Goal: Task Accomplishment & Management: Use online tool/utility

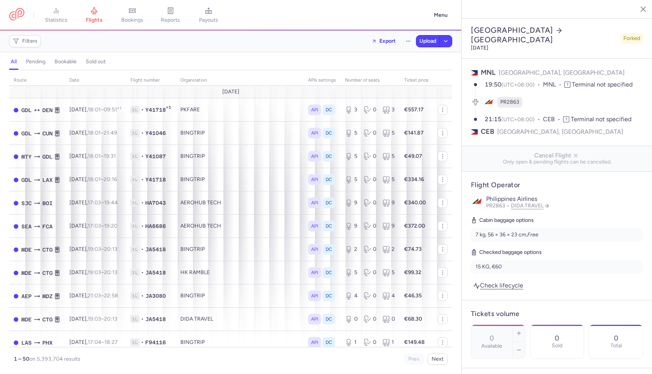
click at [37, 61] on h4 "pending" at bounding box center [35, 61] width 19 height 7
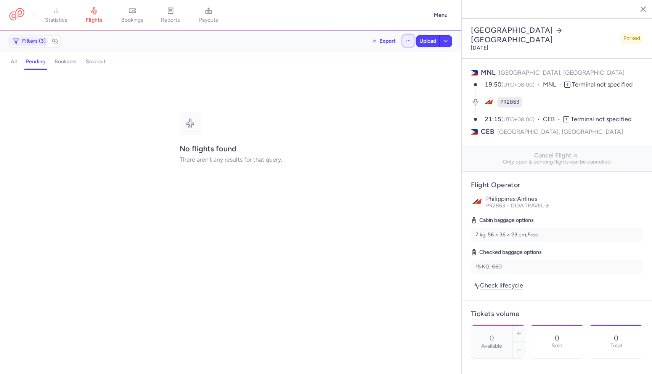
click at [410, 41] on button "button" at bounding box center [408, 41] width 12 height 12
click at [376, 77] on button "Open flights" at bounding box center [370, 75] width 88 height 12
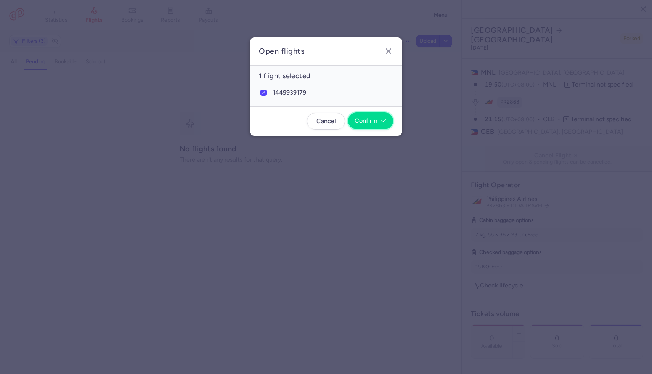
click at [371, 120] on span "Confirm" at bounding box center [366, 120] width 23 height 7
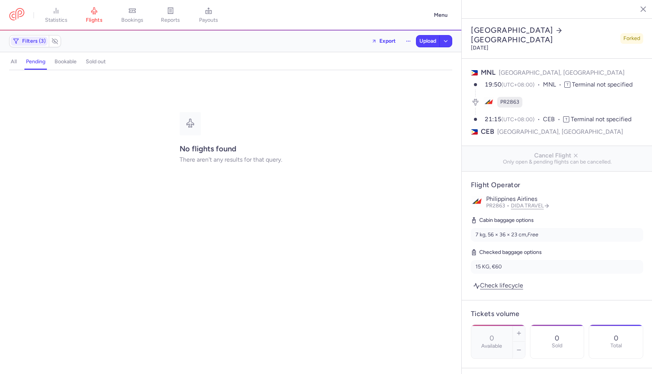
click at [15, 66] on div "all pending bookable sold out" at bounding box center [230, 63] width 443 height 13
click at [15, 63] on h4 "all" at bounding box center [14, 61] width 6 height 7
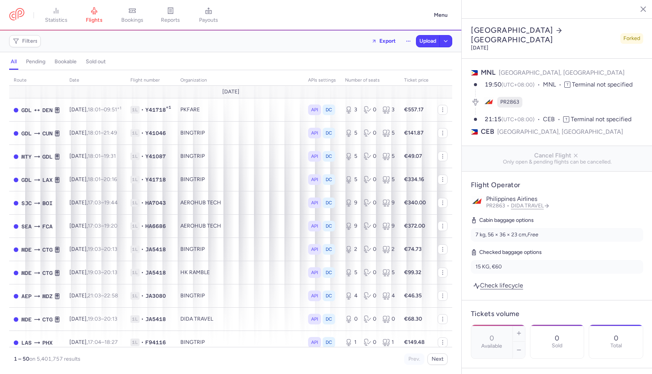
click at [33, 63] on h4 "pending" at bounding box center [35, 61] width 19 height 7
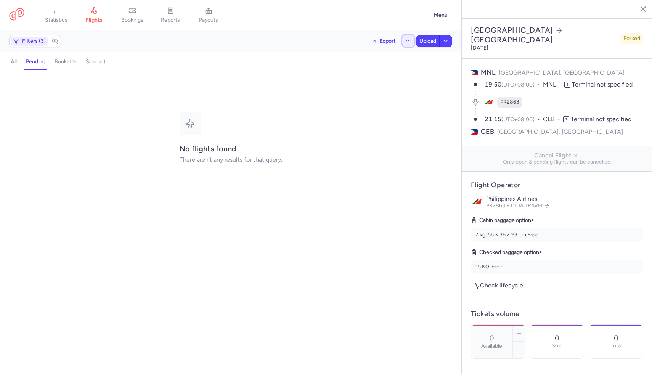
click at [410, 41] on icon "button" at bounding box center [408, 40] width 5 height 5
click at [380, 80] on button "Open flights" at bounding box center [370, 75] width 88 height 12
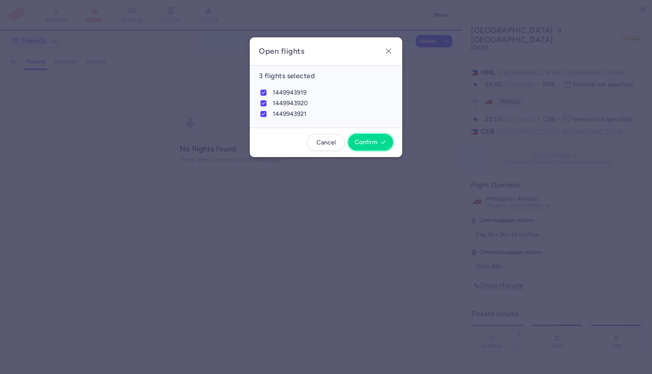
click at [361, 143] on span "Confirm" at bounding box center [366, 142] width 23 height 7
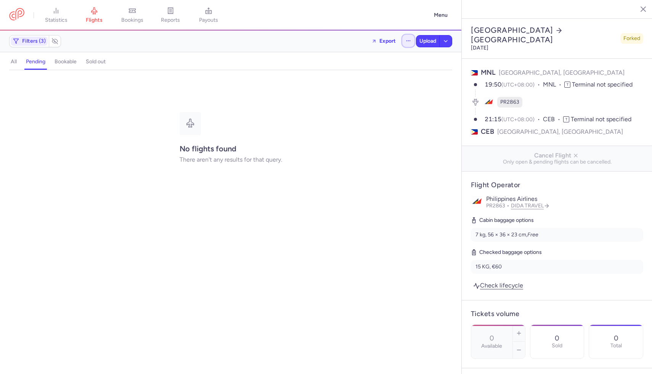
click at [408, 41] on icon "button" at bounding box center [408, 40] width 5 height 5
click at [353, 74] on span "Open flights" at bounding box center [345, 75] width 29 height 6
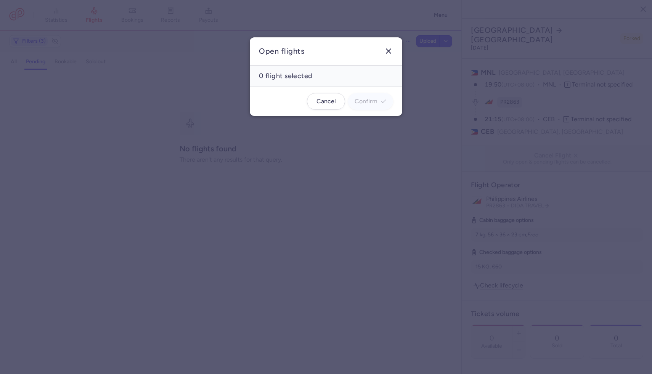
click at [392, 56] on button "button" at bounding box center [389, 51] width 12 height 12
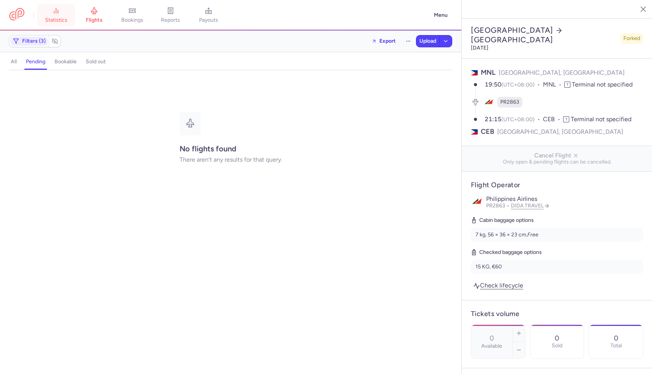
click at [60, 8] on icon at bounding box center [56, 11] width 8 height 8
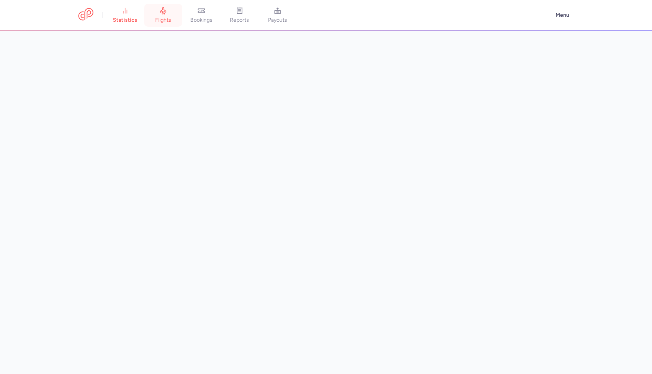
click at [171, 16] on link "flights" at bounding box center [163, 15] width 38 height 17
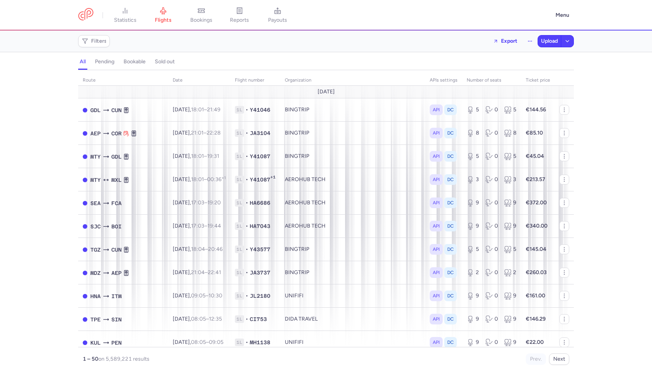
click at [110, 64] on h4 "pending" at bounding box center [104, 61] width 19 height 7
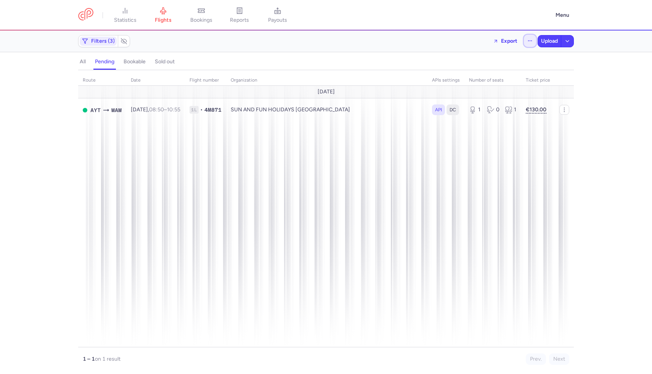
click at [531, 40] on icon "button" at bounding box center [530, 40] width 5 height 5
click at [458, 77] on span "Open flights" at bounding box center [466, 75] width 29 height 6
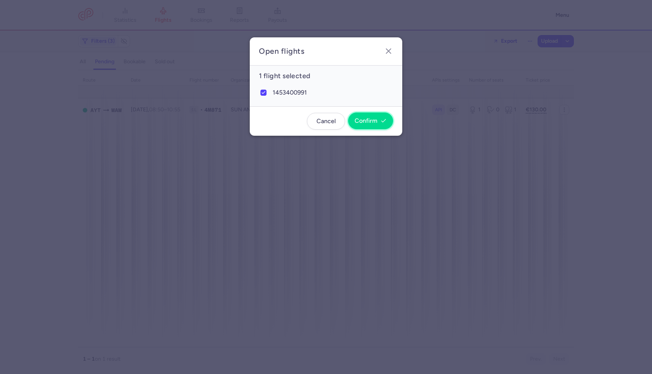
click at [367, 125] on button "Confirm" at bounding box center [370, 121] width 45 height 17
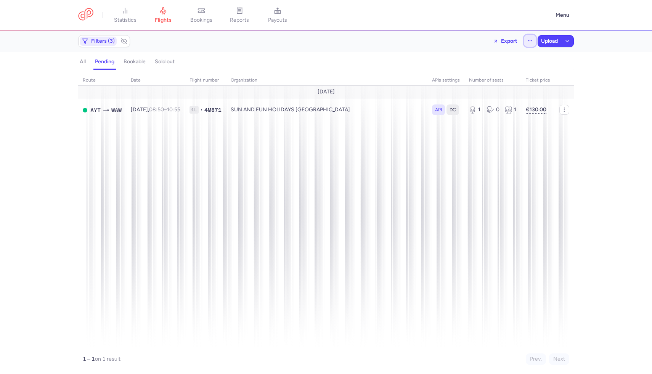
click at [529, 40] on icon "button" at bounding box center [530, 40] width 5 height 5
click at [486, 78] on button "Open flights" at bounding box center [492, 75] width 88 height 12
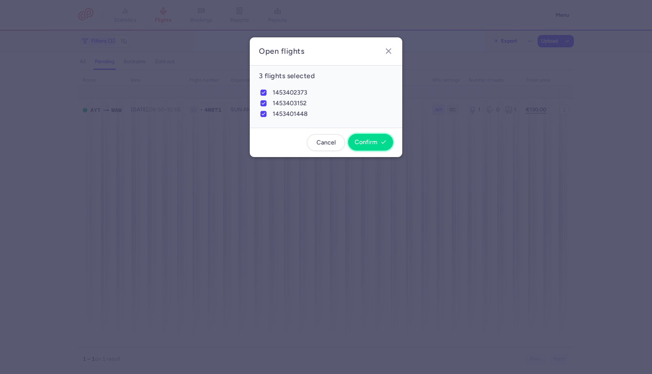
click at [368, 146] on button "Confirm" at bounding box center [370, 142] width 45 height 17
